Goal: Information Seeking & Learning: Learn about a topic

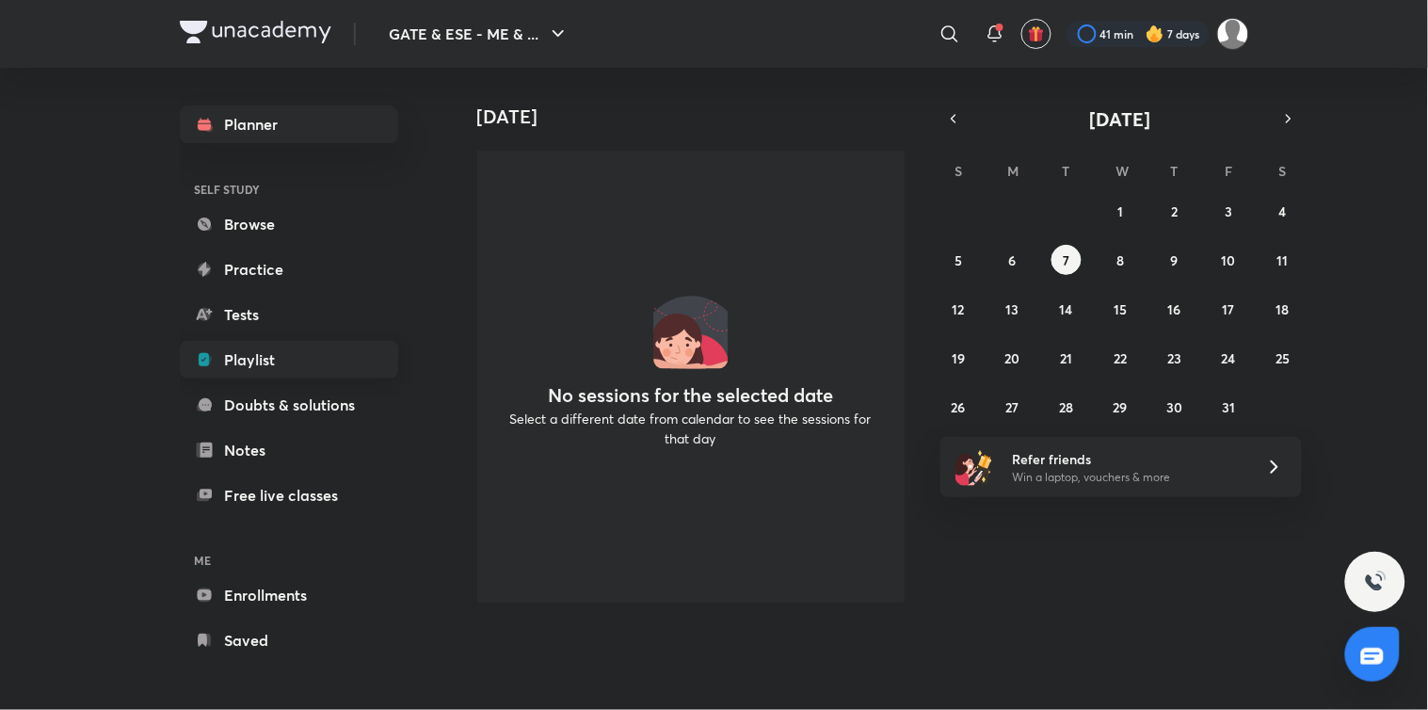
click at [270, 367] on link "Playlist" at bounding box center [289, 360] width 218 height 38
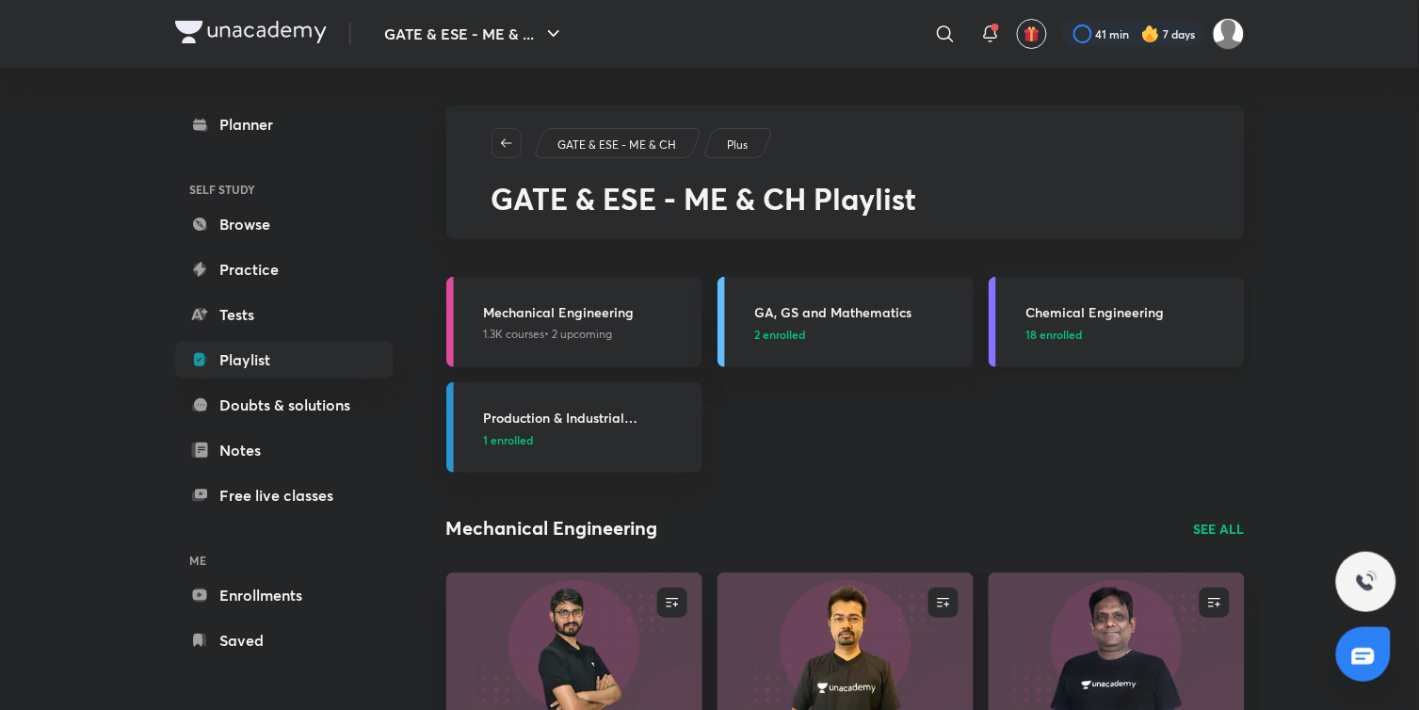
click at [1048, 331] on span "18 enrolled" at bounding box center [1054, 334] width 56 height 17
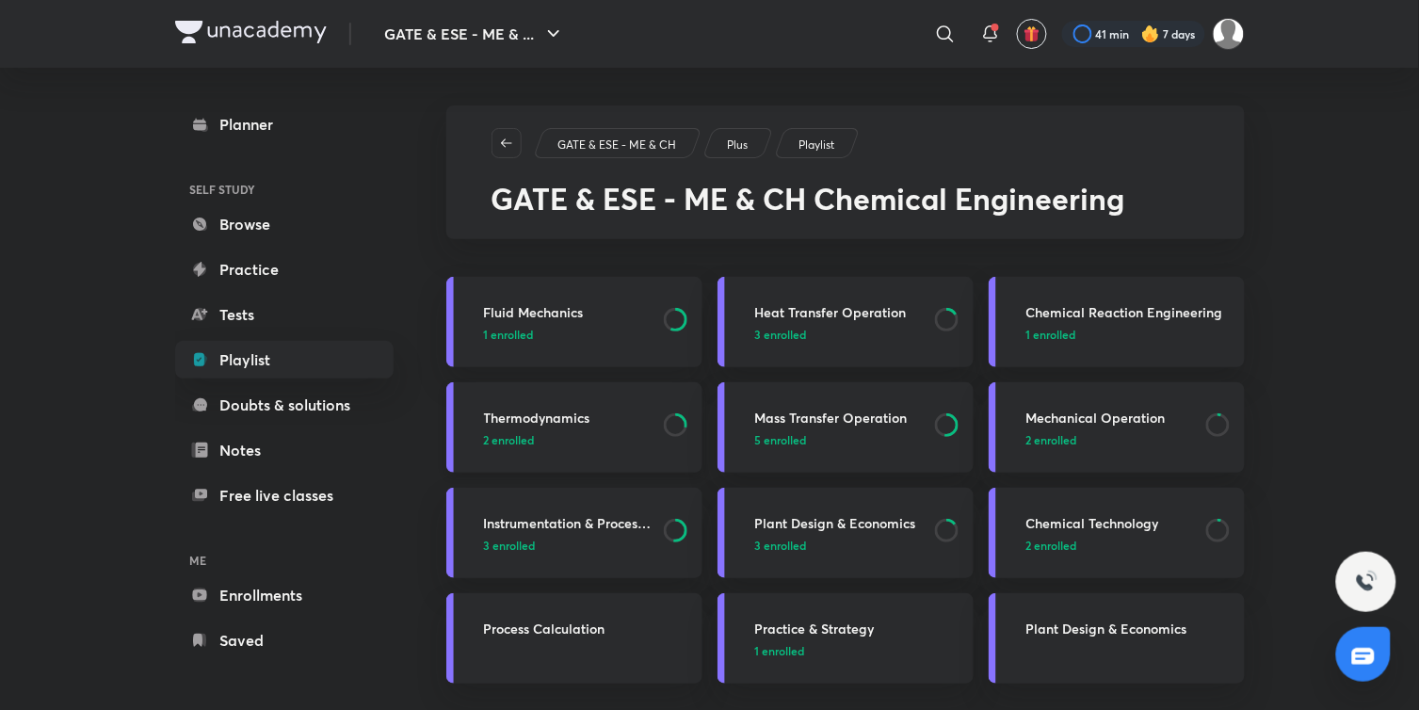
click at [509, 434] on span "2 enrolled" at bounding box center [509, 439] width 51 height 17
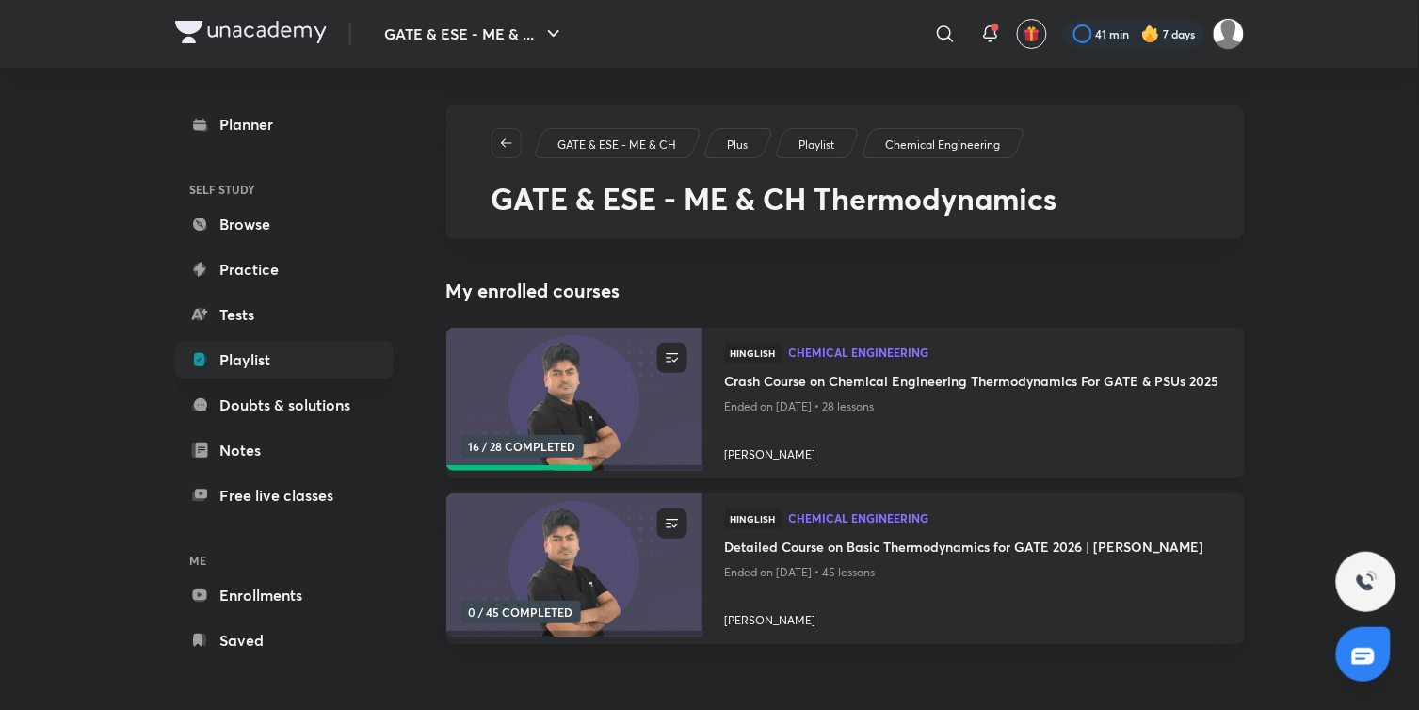
click at [553, 397] on img at bounding box center [573, 400] width 261 height 146
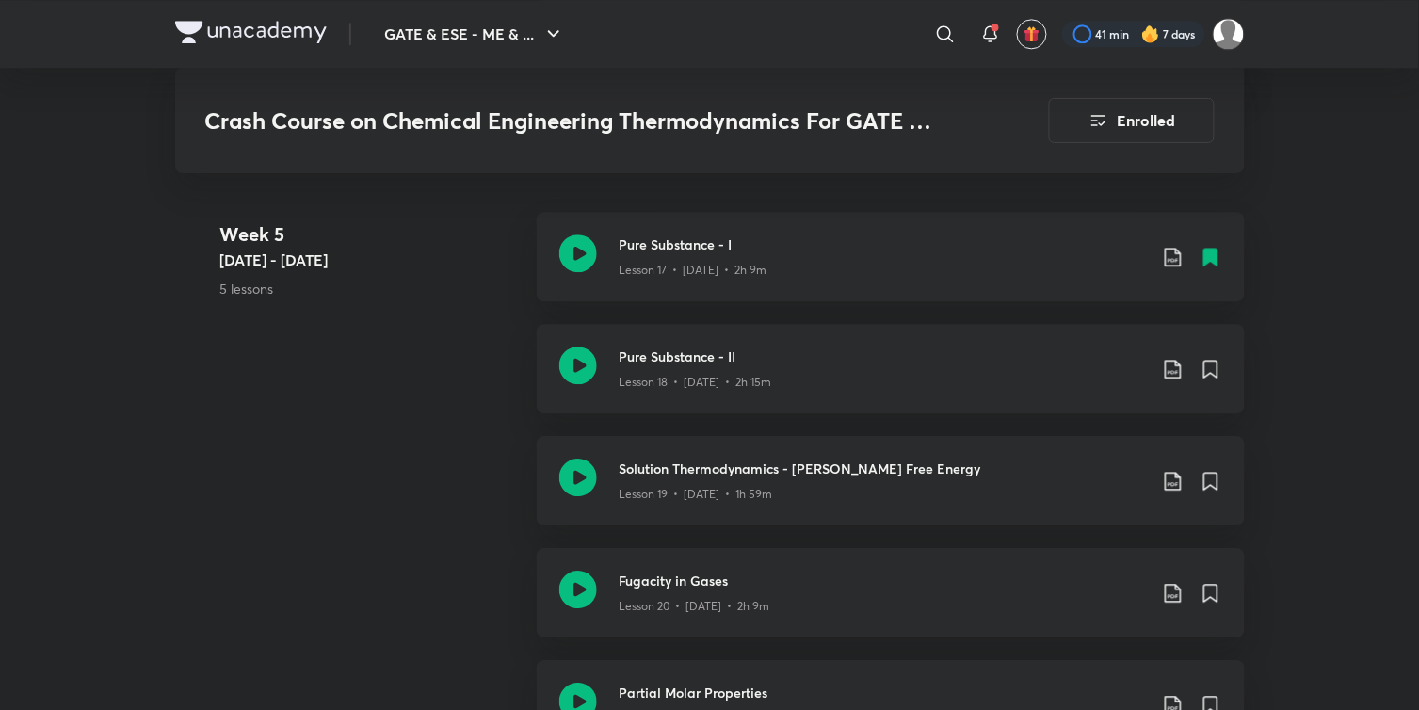
scroll to position [2995, 0]
click at [577, 362] on icon at bounding box center [578, 368] width 38 height 38
click at [1209, 367] on icon at bounding box center [1210, 371] width 13 height 17
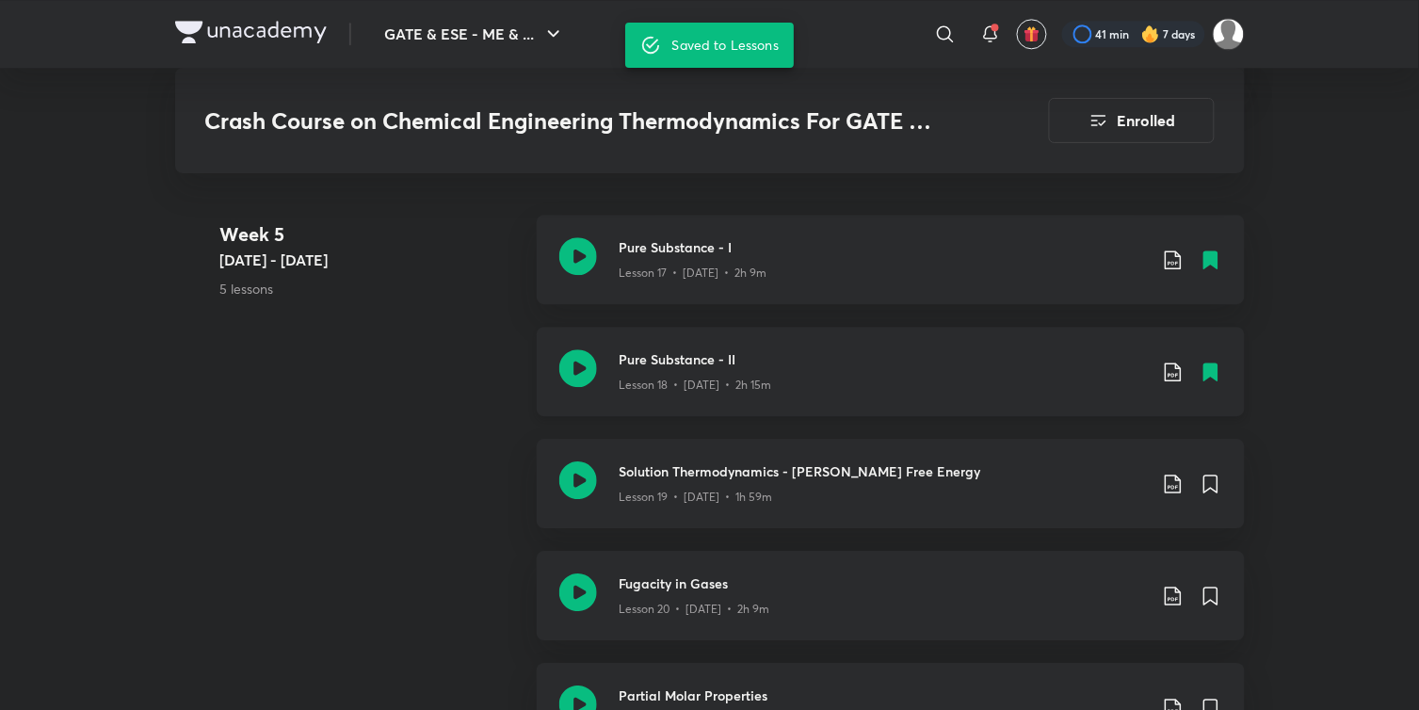
click at [1173, 365] on icon at bounding box center [1173, 372] width 23 height 23
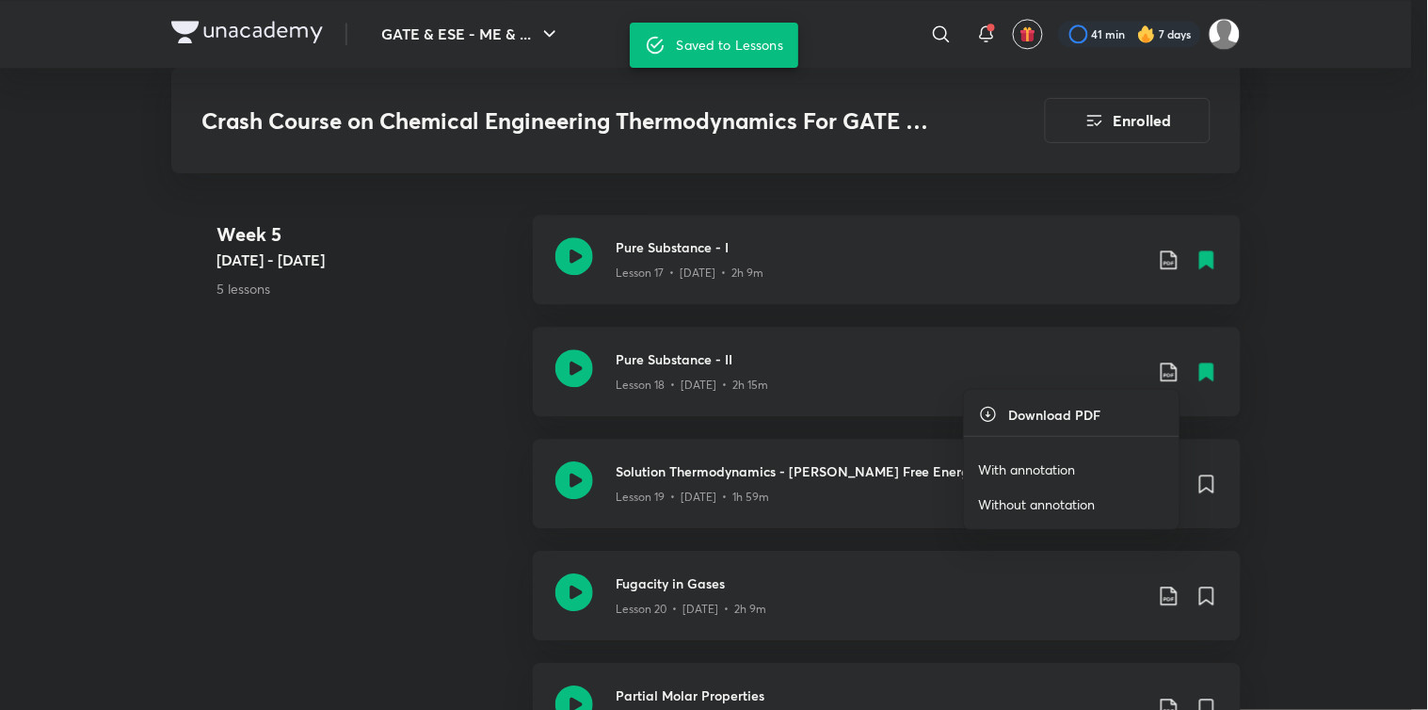
click at [1010, 464] on p "With annotation" at bounding box center [1027, 469] width 97 height 20
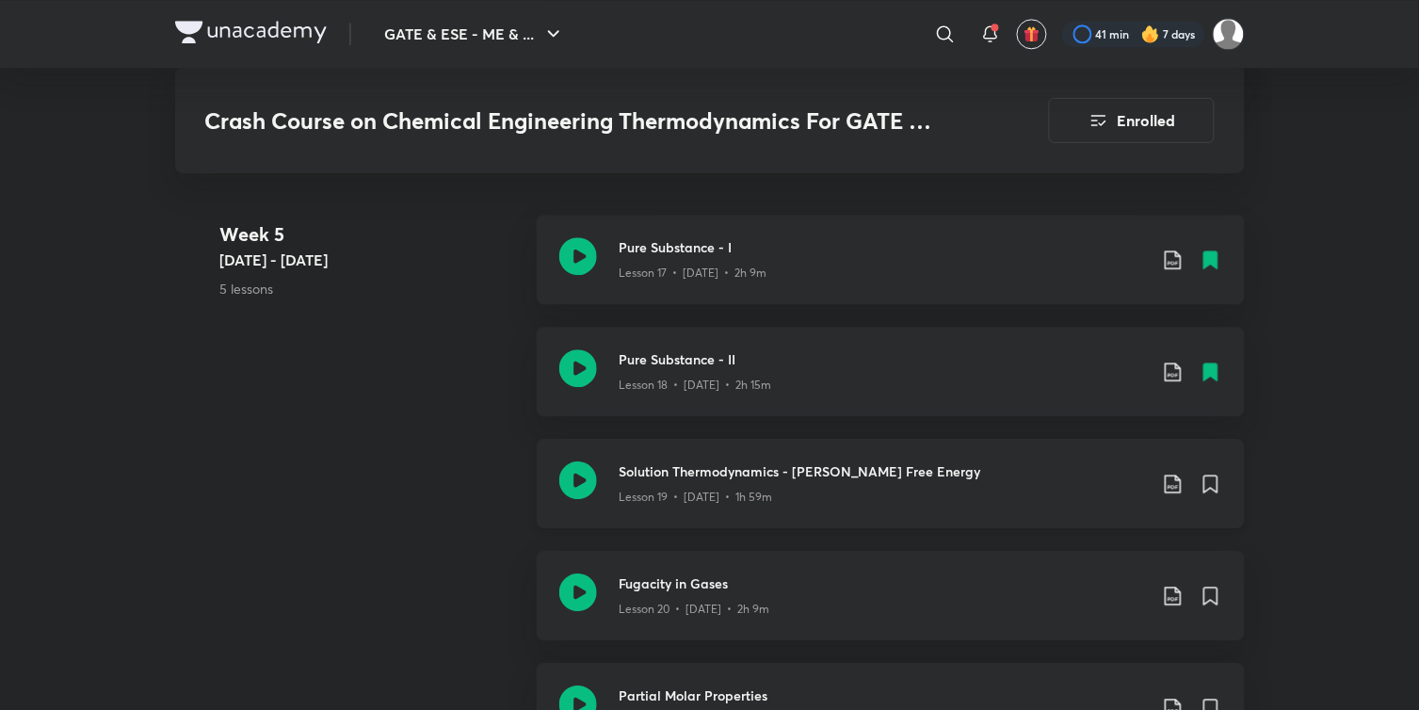
click at [1171, 480] on icon at bounding box center [1173, 484] width 23 height 23
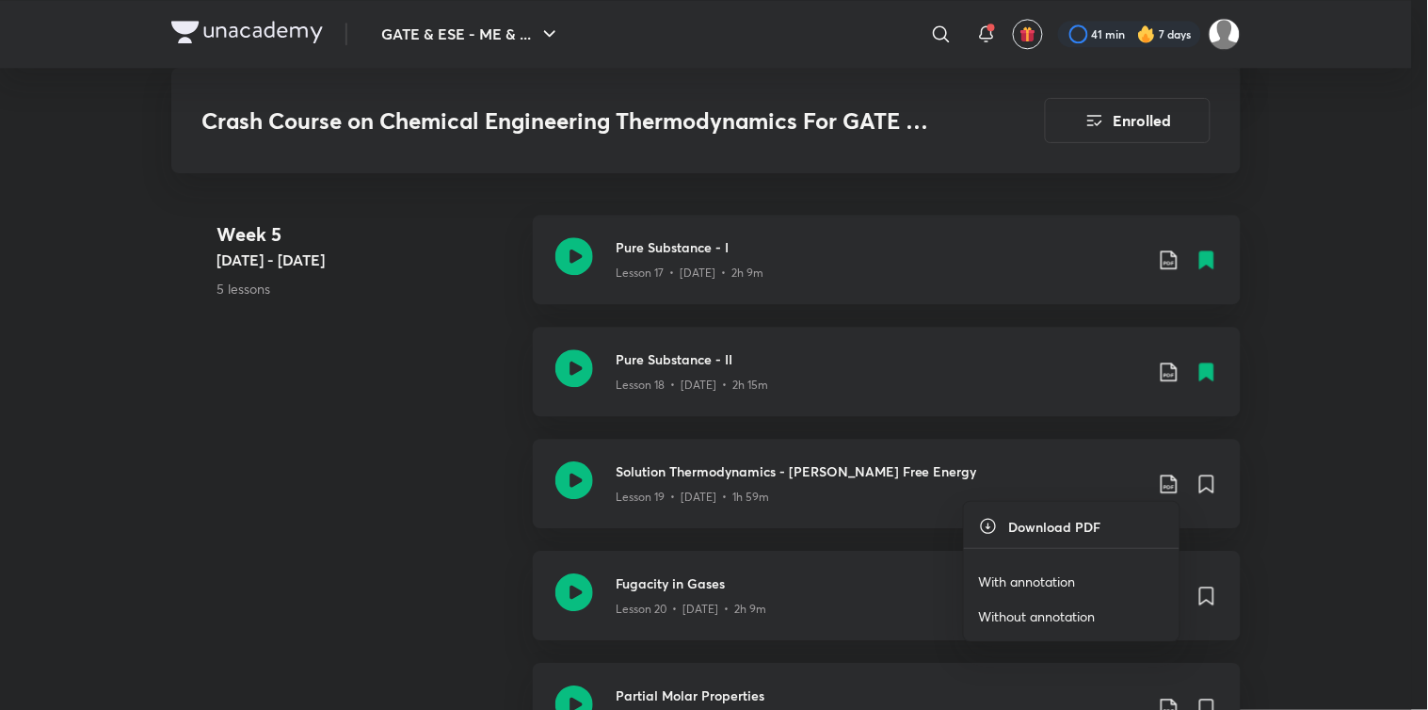
click at [1013, 579] on p "With annotation" at bounding box center [1027, 581] width 97 height 20
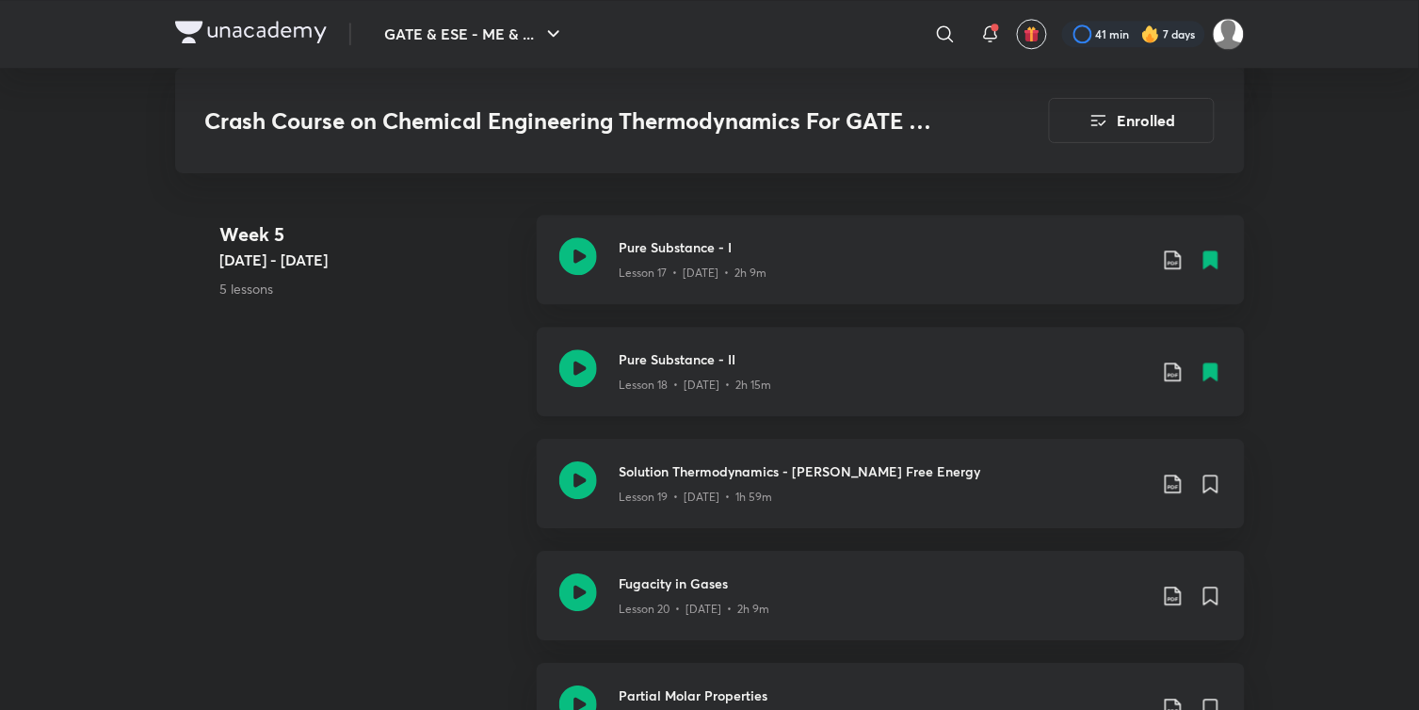
click at [1170, 365] on icon at bounding box center [1173, 372] width 23 height 23
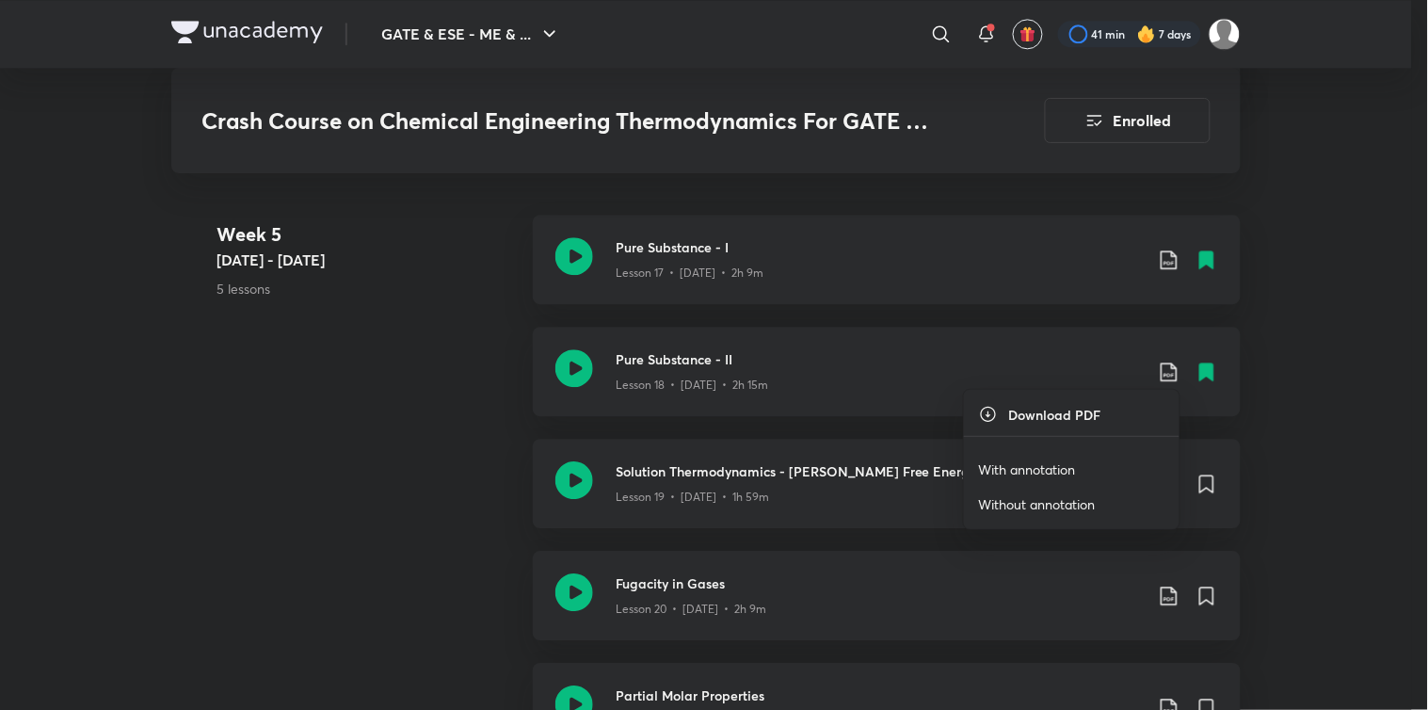
click at [1051, 465] on p "With annotation" at bounding box center [1027, 469] width 97 height 20
